Goal: Download file/media

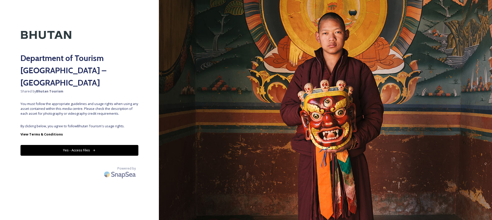
click at [112, 145] on button "Yes - Access Files" at bounding box center [79, 150] width 118 height 10
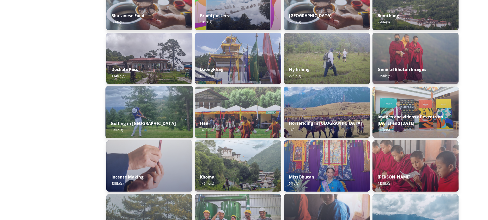
scroll to position [156, 0]
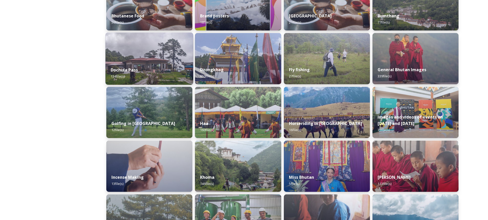
click at [159, 65] on div "Dochula Pass 134 file(s)" at bounding box center [149, 72] width 88 height 23
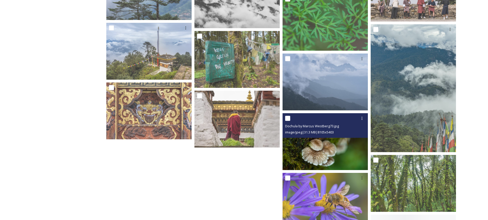
scroll to position [2196, 0]
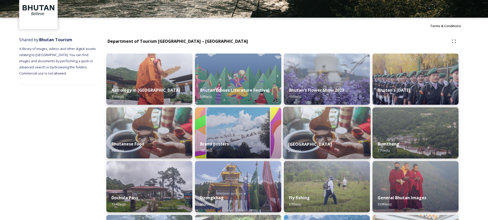
scroll to position [51, 0]
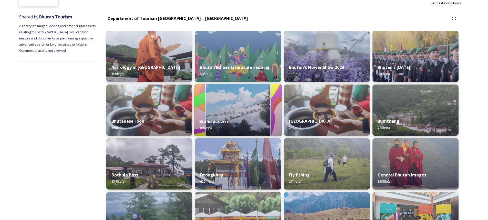
click at [215, 110] on img at bounding box center [238, 110] width 88 height 52
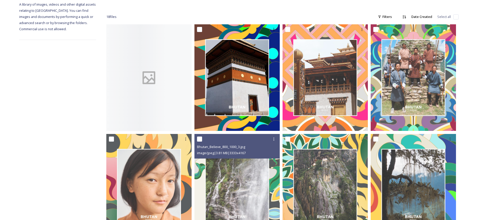
scroll to position [26, 0]
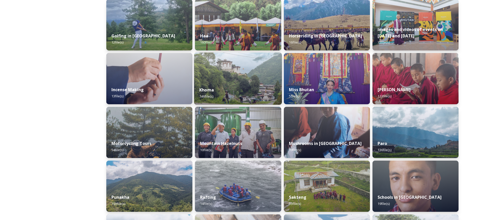
scroll to position [256, 0]
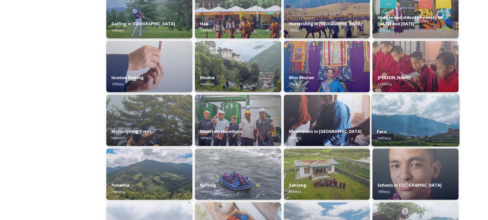
click at [397, 110] on img at bounding box center [415, 120] width 88 height 52
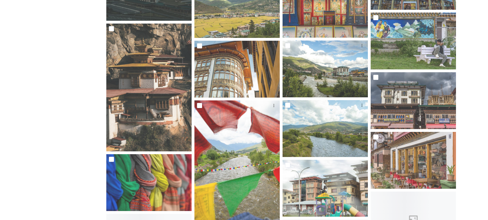
scroll to position [2099, 0]
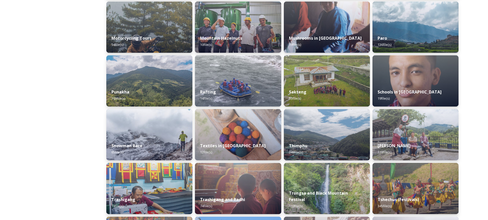
scroll to position [358, 0]
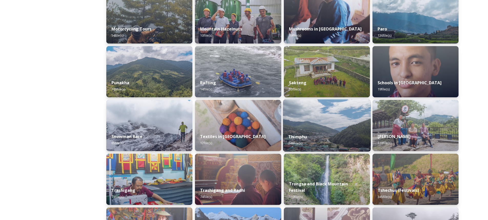
click at [311, 133] on div "Thimphu 248 file(s)" at bounding box center [327, 139] width 88 height 23
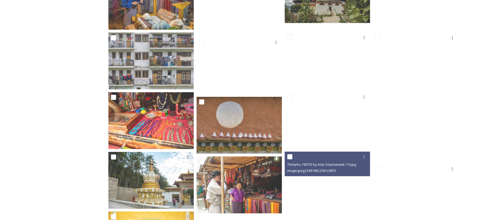
scroll to position [2393, 0]
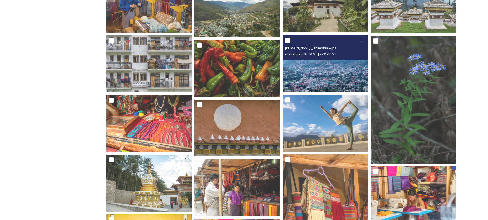
click at [314, 72] on img at bounding box center [324, 63] width 85 height 57
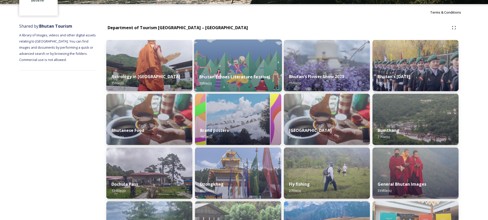
scroll to position [102, 0]
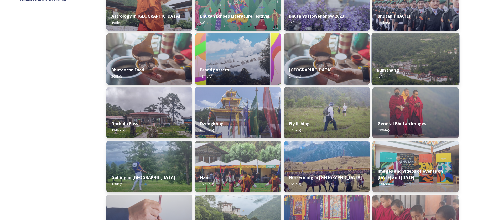
click at [422, 65] on div "Bumthang 77 file(s)" at bounding box center [415, 73] width 88 height 23
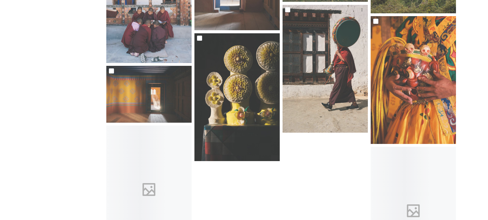
scroll to position [1818, 0]
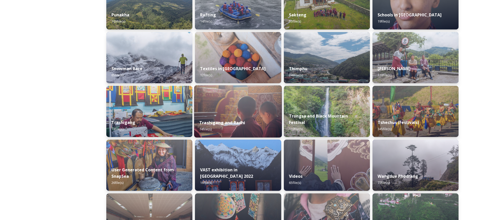
scroll to position [435, 0]
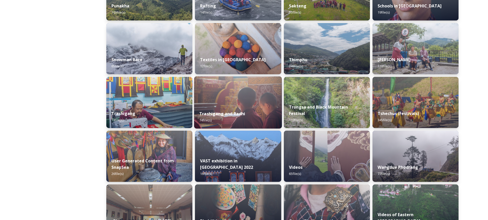
click at [226, 97] on img at bounding box center [238, 102] width 88 height 52
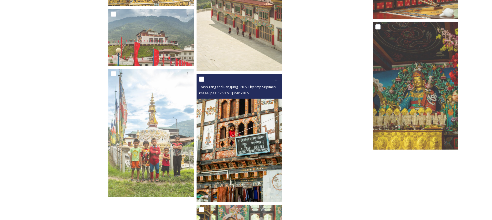
scroll to position [1382, 0]
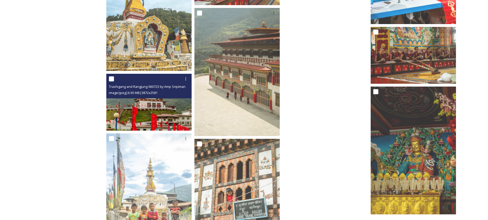
click at [167, 120] on img at bounding box center [148, 102] width 85 height 57
